Goal: Navigation & Orientation: Find specific page/section

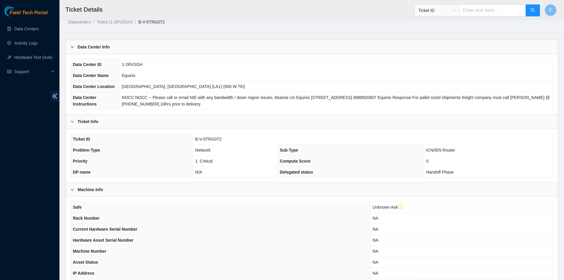
scroll to position [30, 0]
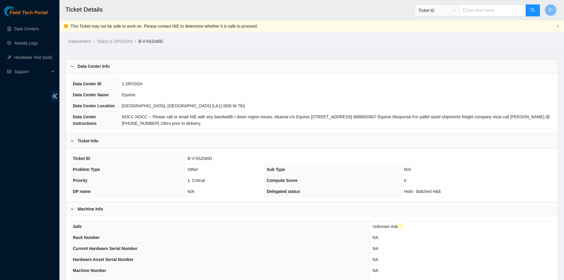
scroll to position [268, 0]
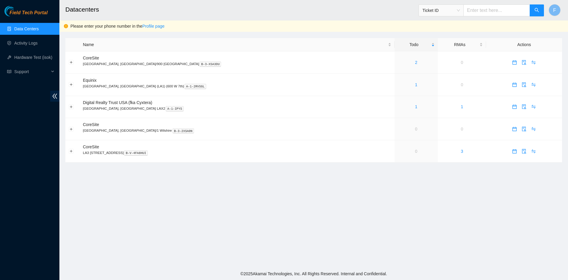
click at [23, 26] on link "Data Centers" at bounding box center [26, 28] width 24 height 5
click at [31, 43] on link "Activity Logs" at bounding box center [25, 43] width 23 height 5
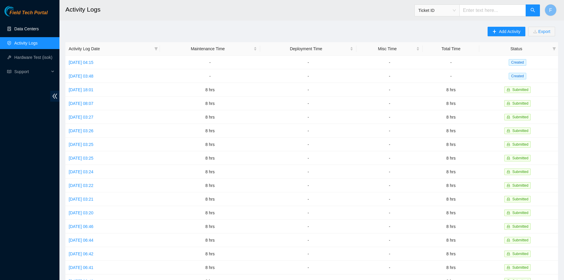
click at [29, 28] on link "Data Centers" at bounding box center [26, 28] width 24 height 5
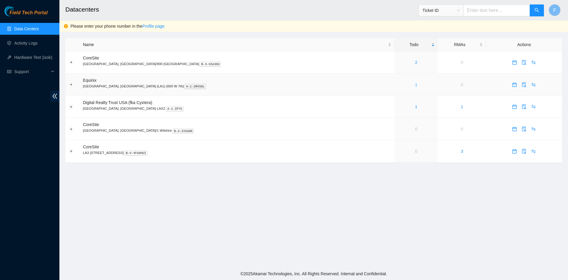
click at [415, 85] on link "1" at bounding box center [416, 84] width 2 height 5
